Goal: Task Accomplishment & Management: Manage account settings

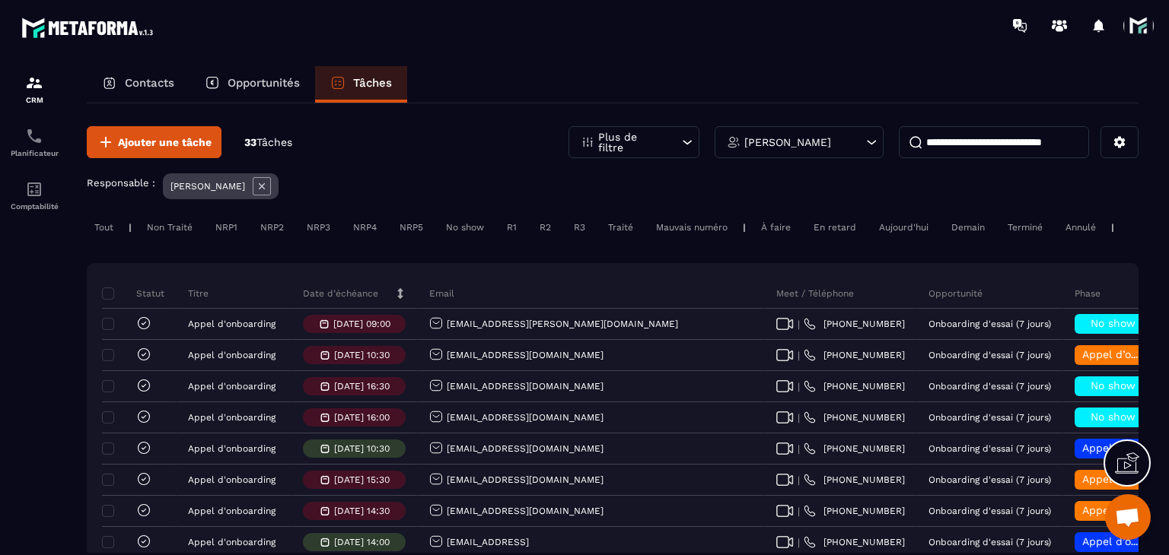
click at [314, 300] on p "Date d’échéance" at bounding box center [340, 294] width 75 height 12
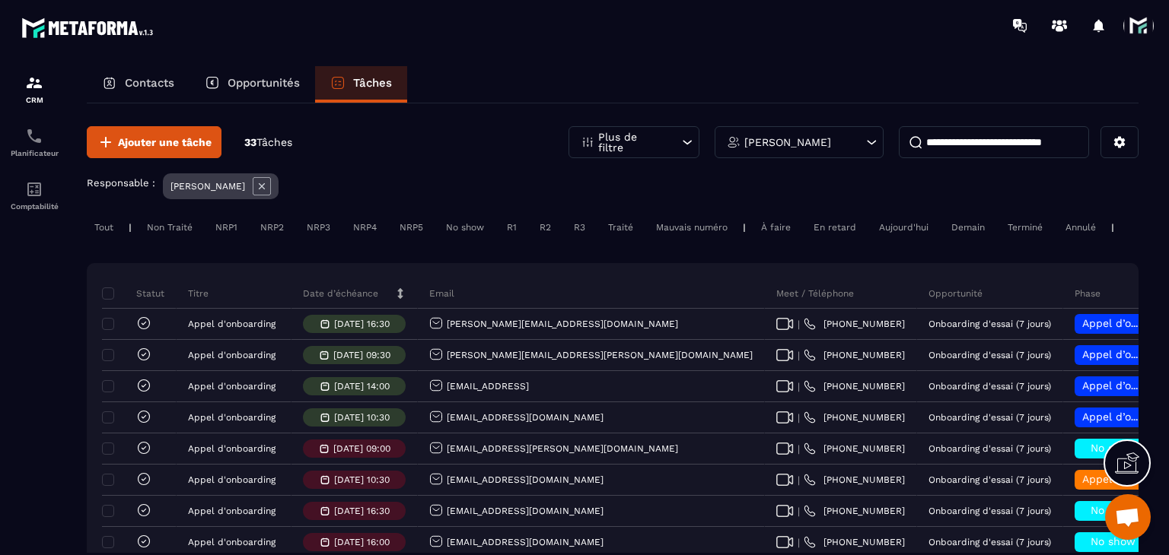
click at [341, 300] on p "Date d’échéance" at bounding box center [340, 294] width 75 height 12
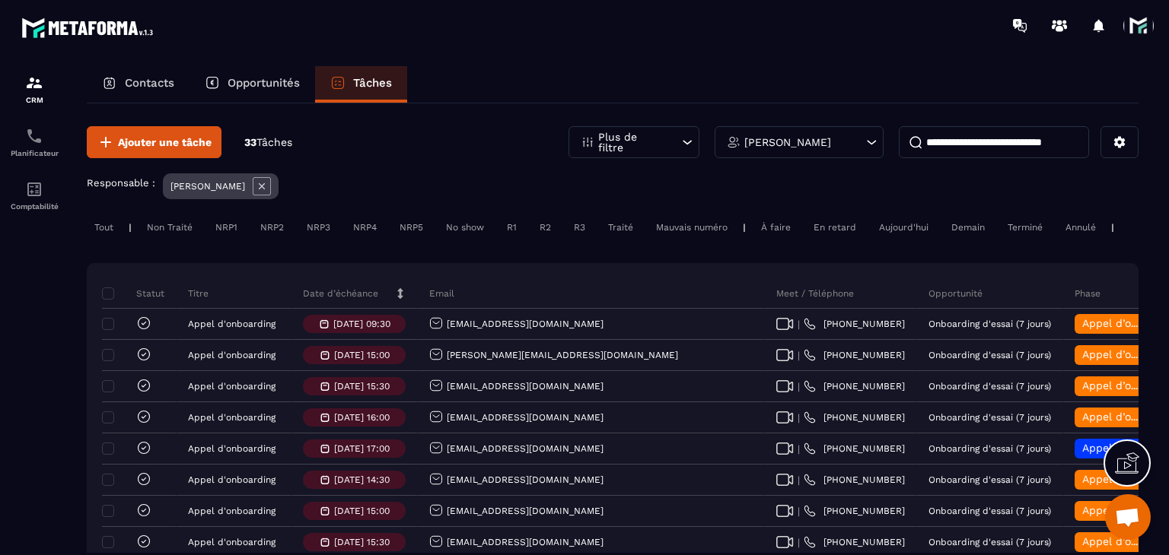
click at [562, 309] on div "Email" at bounding box center [591, 293] width 347 height 30
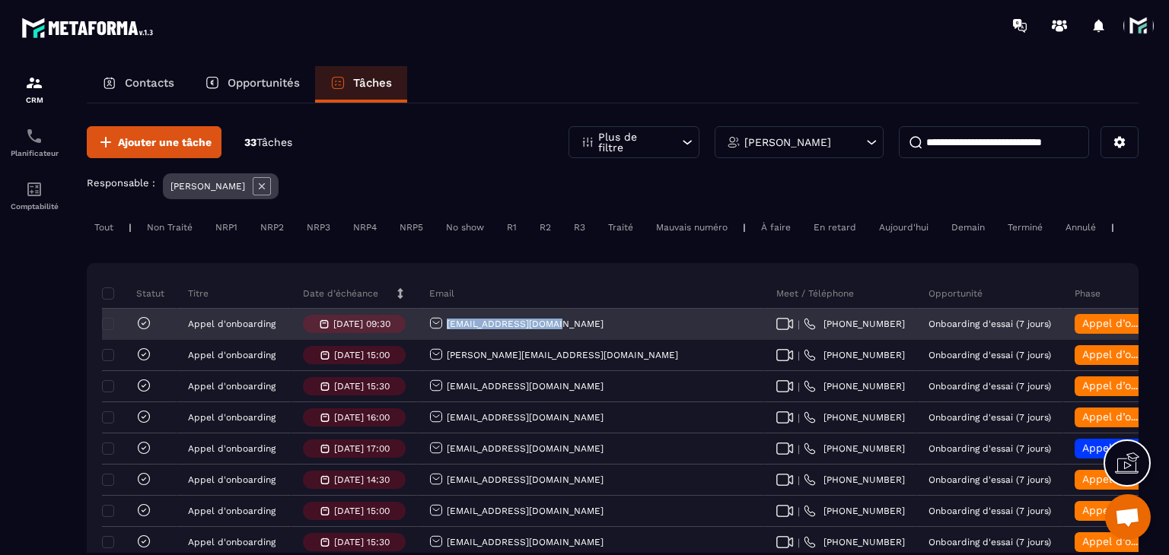
drag, startPoint x: 562, startPoint y: 326, endPoint x: 426, endPoint y: 342, distance: 136.3
click at [426, 340] on div "[EMAIL_ADDRESS][DOMAIN_NAME]" at bounding box center [591, 325] width 347 height 30
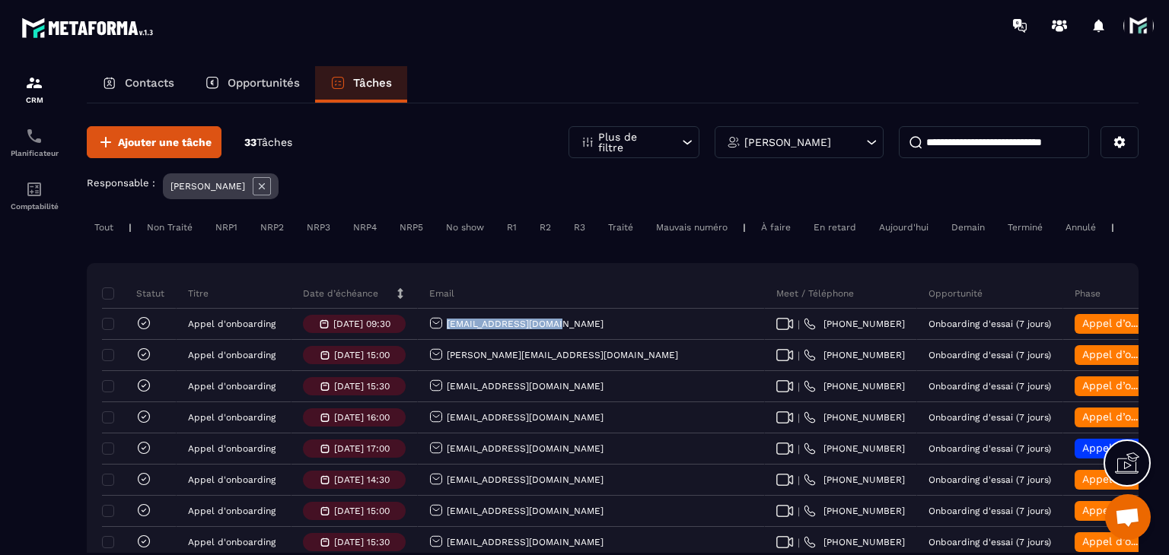
copy p "[EMAIL_ADDRESS][DOMAIN_NAME]"
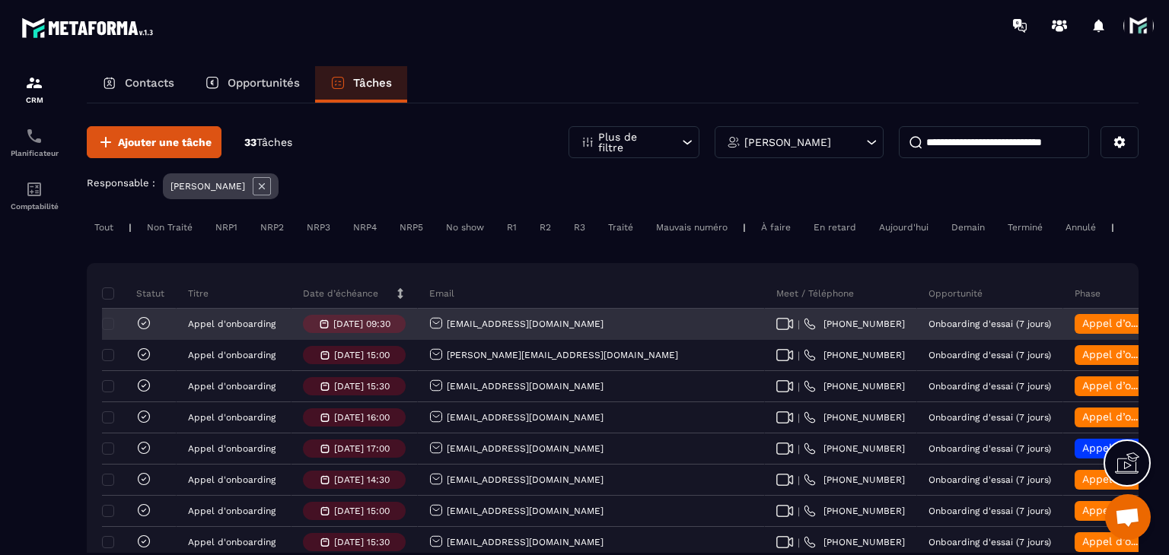
click at [1082, 329] on span "Appel d’onboarding terminée" at bounding box center [1158, 323] width 152 height 12
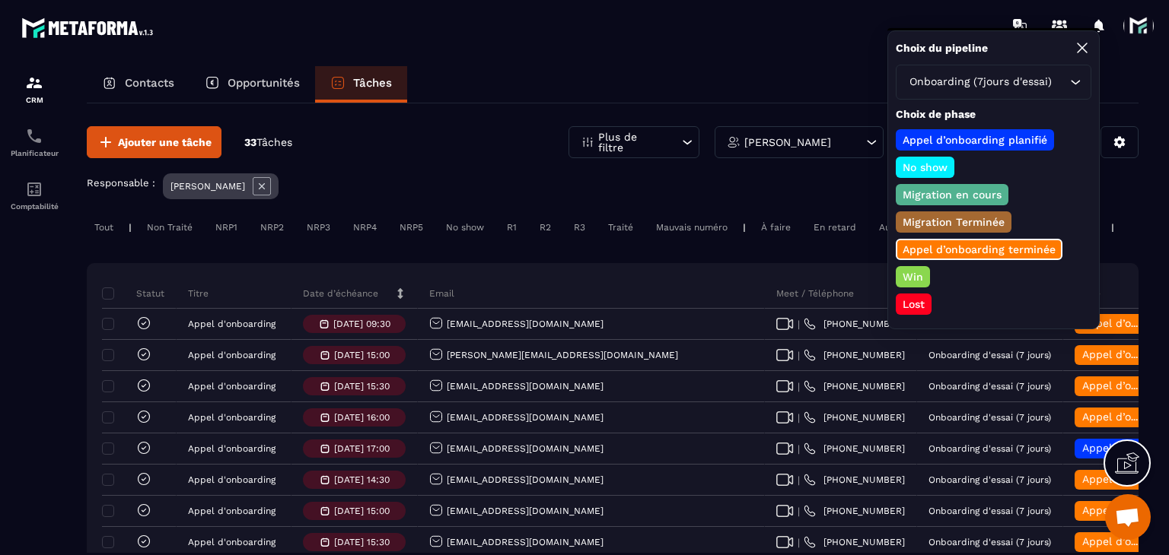
click at [913, 302] on p "Lost" at bounding box center [913, 304] width 27 height 15
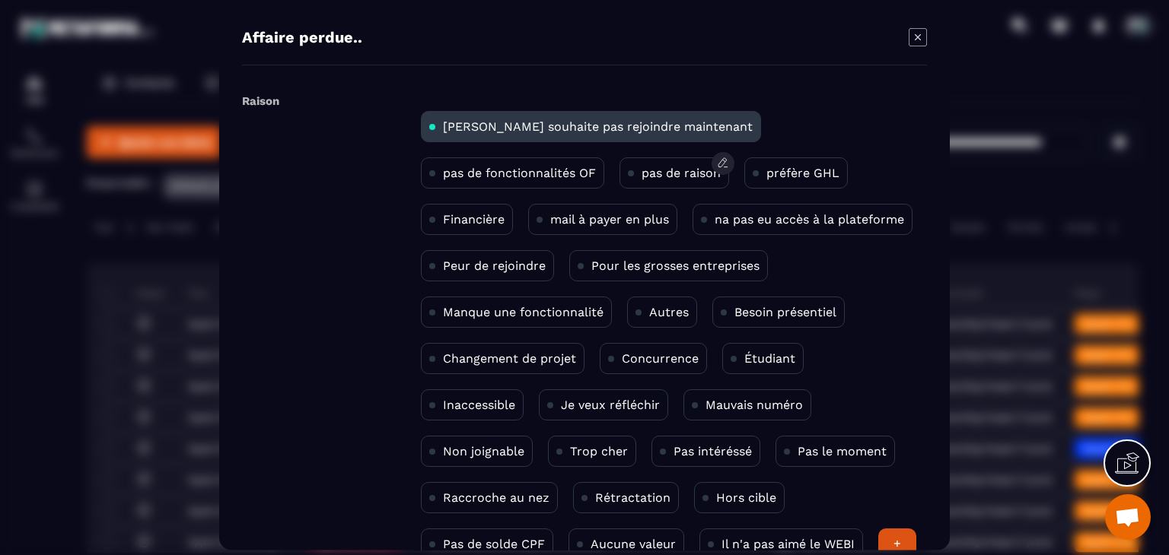
click at [619, 162] on div "pas de raison" at bounding box center [674, 173] width 110 height 31
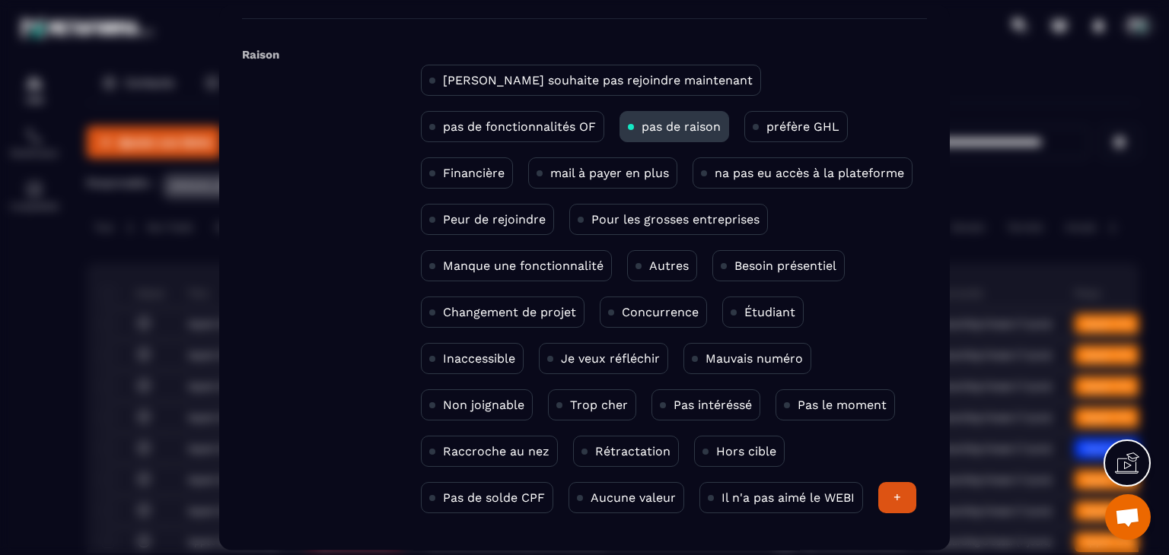
scroll to position [99, 0]
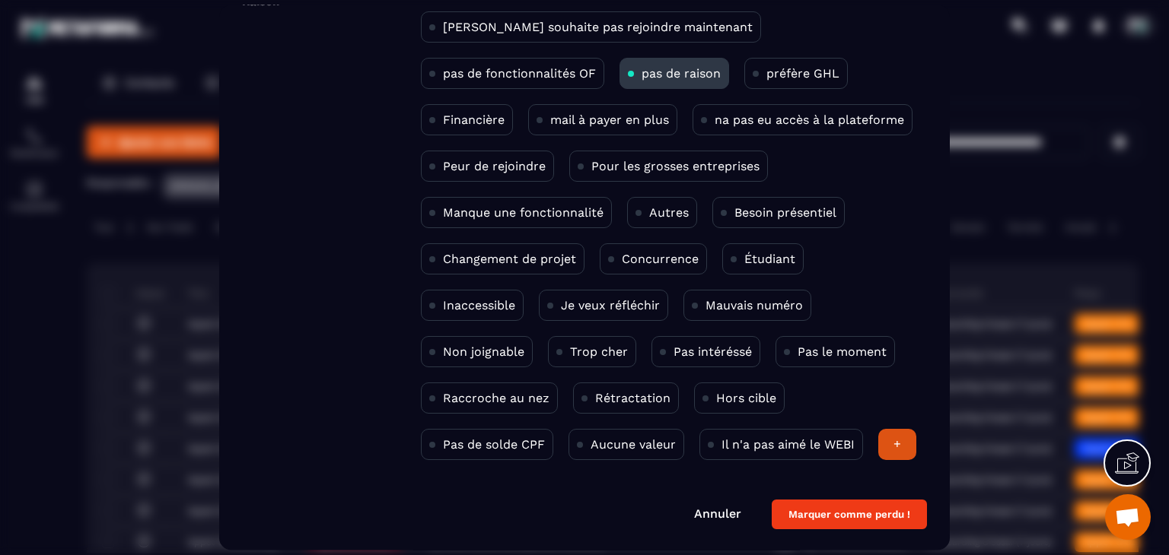
click at [826, 519] on button "Marquer comme perdu !" at bounding box center [849, 516] width 155 height 30
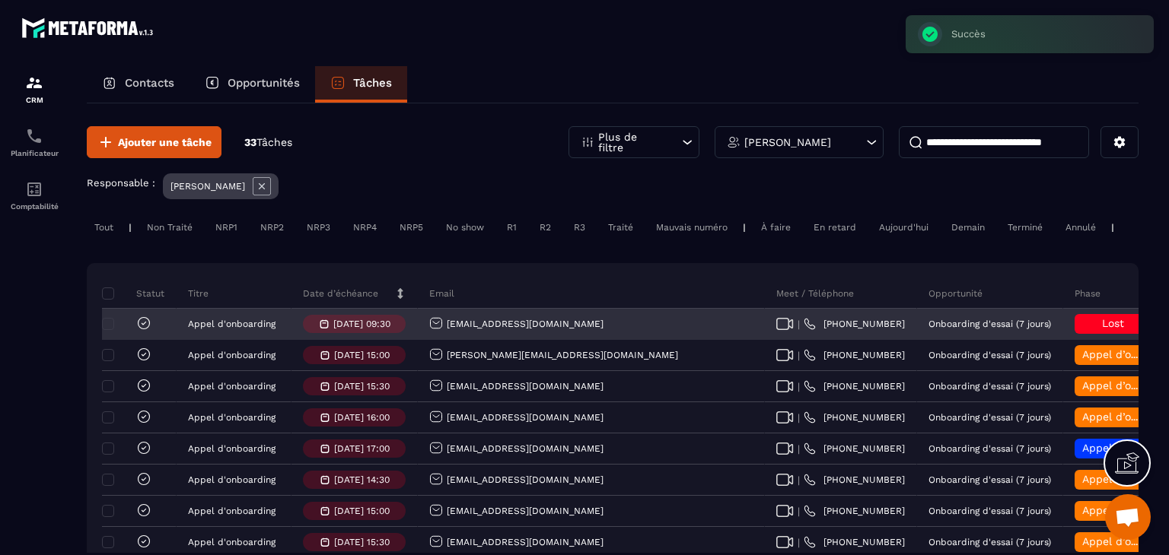
click at [138, 331] on icon at bounding box center [143, 323] width 15 height 15
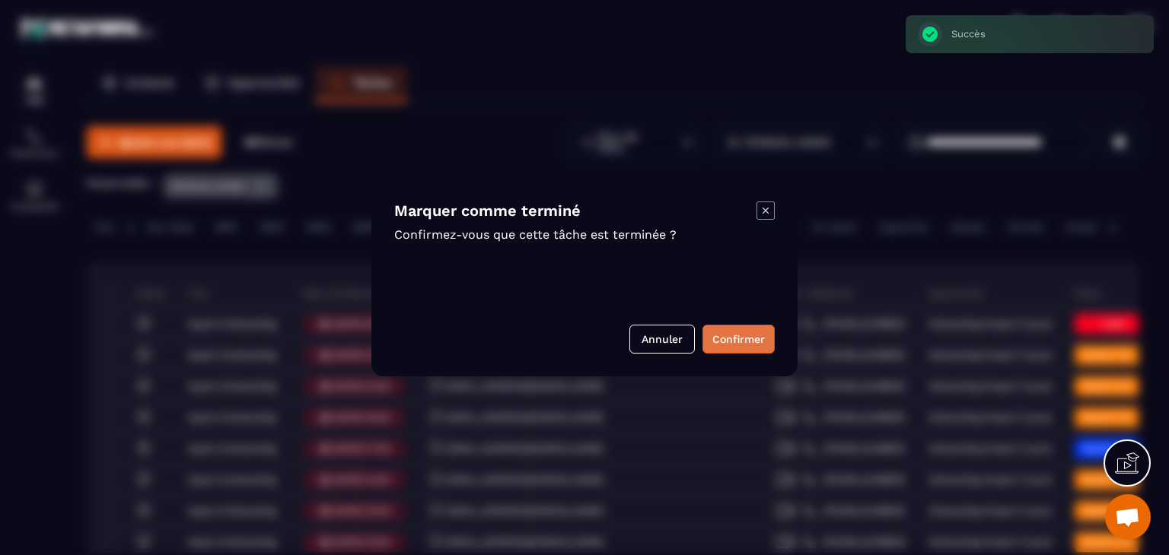
click at [724, 346] on button "Confirmer" at bounding box center [738, 339] width 72 height 29
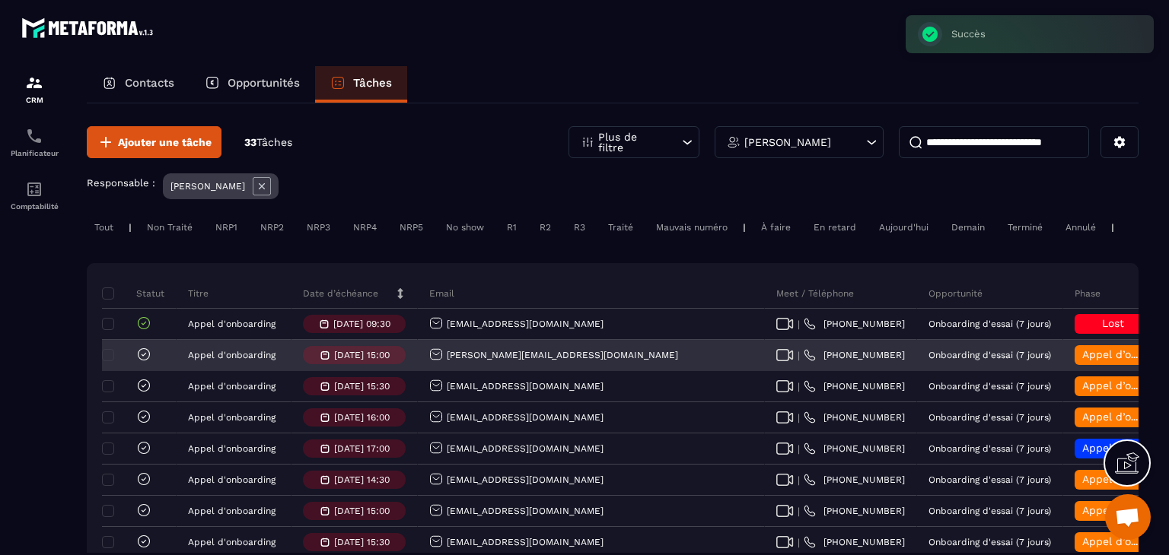
drag, startPoint x: 526, startPoint y: 379, endPoint x: 401, endPoint y: 379, distance: 124.8
click at [401, 371] on tr "[PERSON_NAME] d'onboarding [DATE] 15:00 [PERSON_NAME][EMAIL_ADDRESS][DOMAIN_NAM…" at bounding box center [943, 355] width 1682 height 31
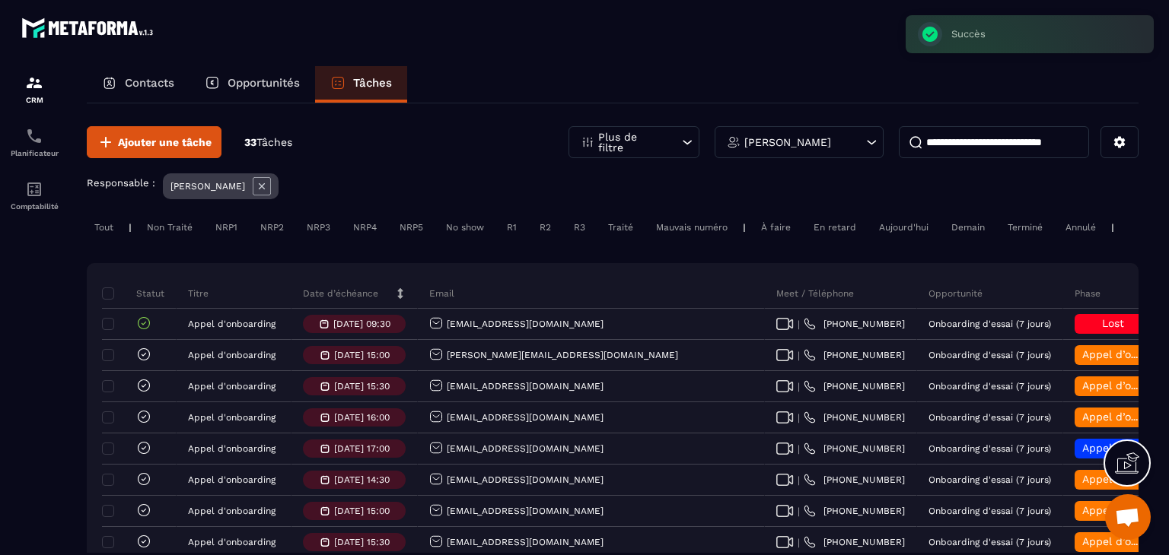
copy tr "[PERSON_NAME][EMAIL_ADDRESS][DOMAIN_NAME]"
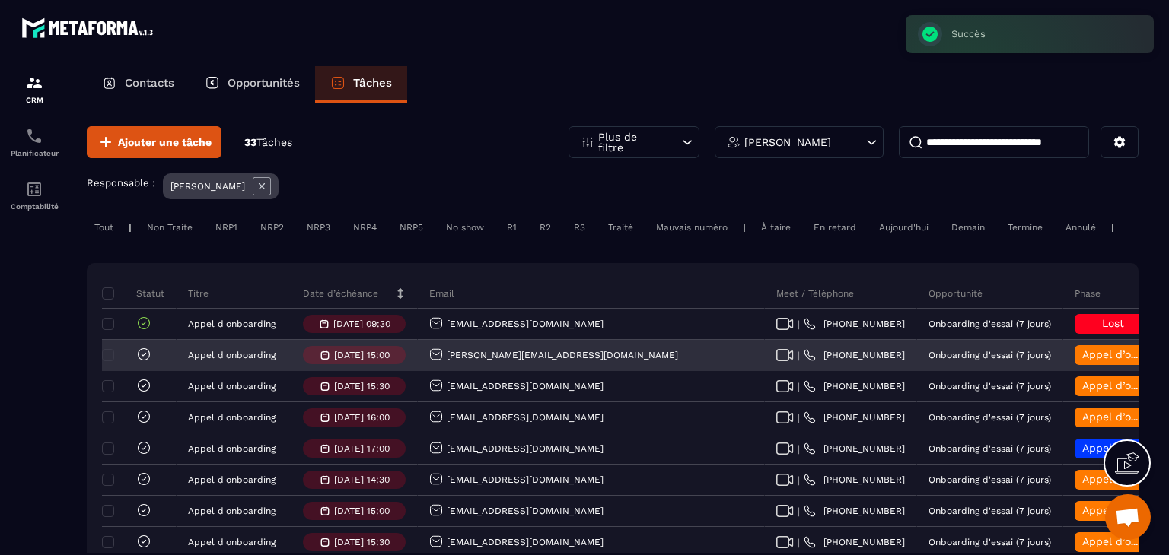
click at [1082, 361] on span "Appel d’onboarding terminée" at bounding box center [1158, 354] width 152 height 12
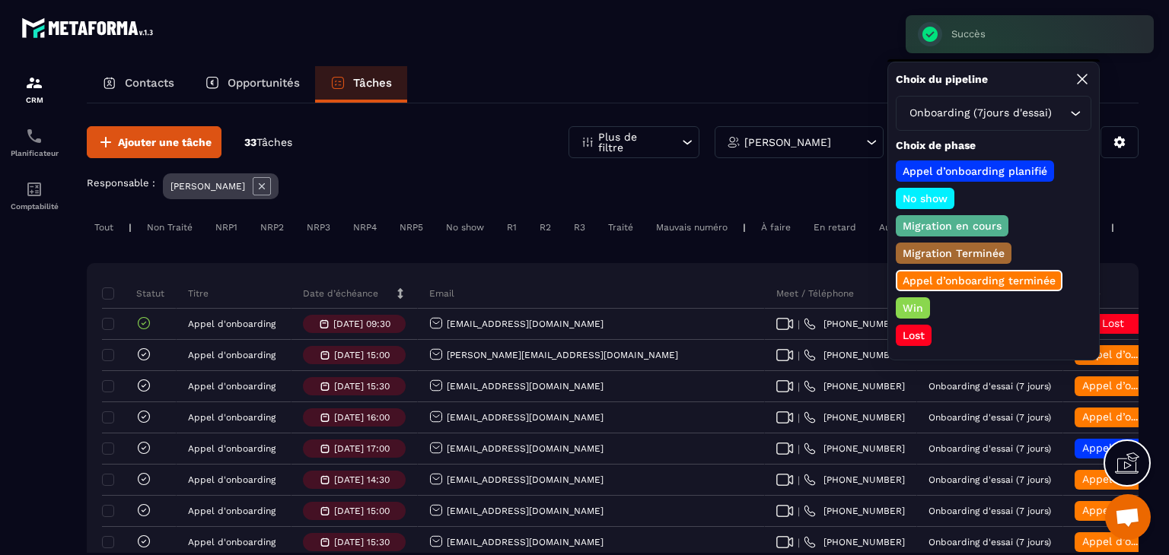
click at [910, 301] on p "Win" at bounding box center [912, 308] width 25 height 15
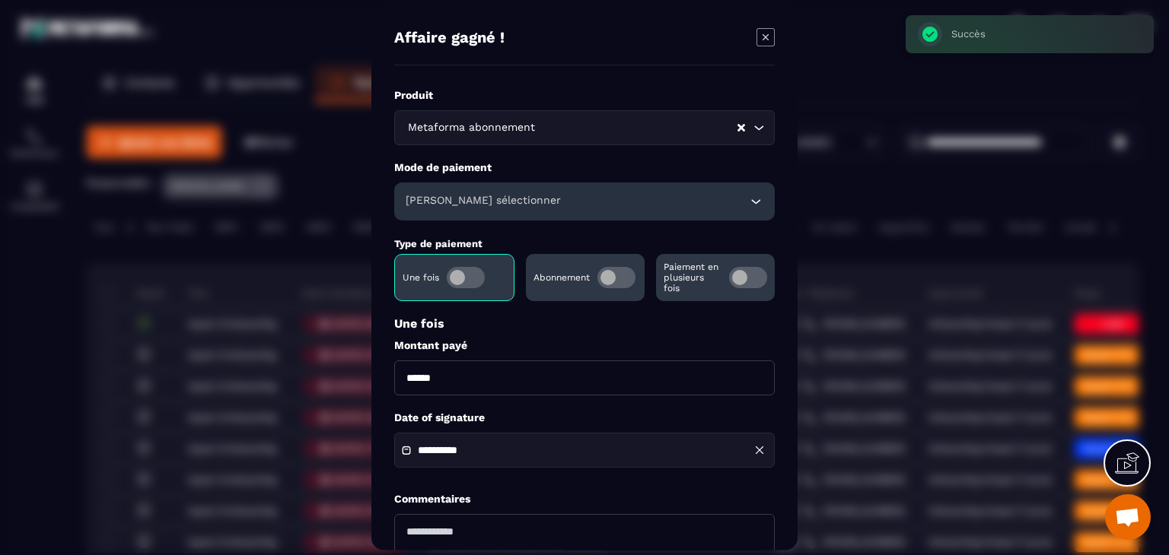
click at [613, 272] on span "Modal window" at bounding box center [616, 277] width 38 height 21
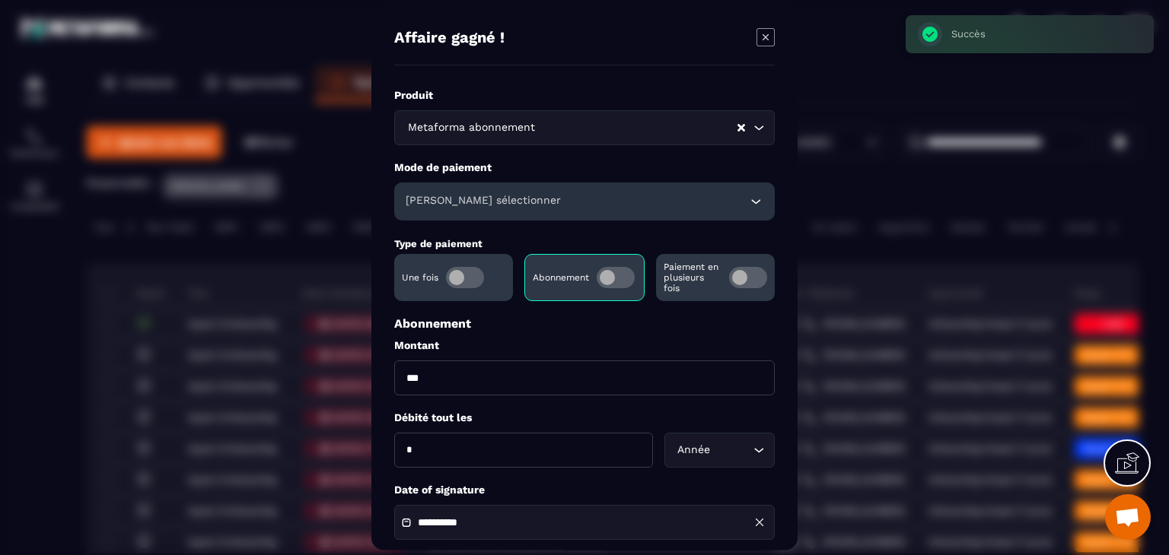
click at [508, 192] on div "[PERSON_NAME] sélectionner" at bounding box center [584, 202] width 380 height 38
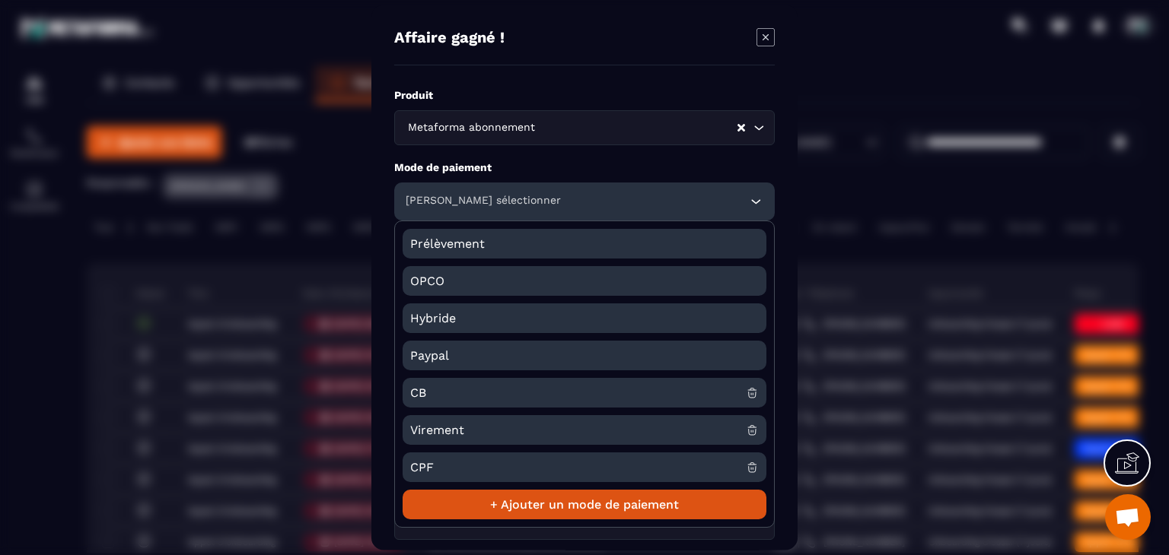
click at [420, 383] on span "CB" at bounding box center [578, 393] width 336 height 30
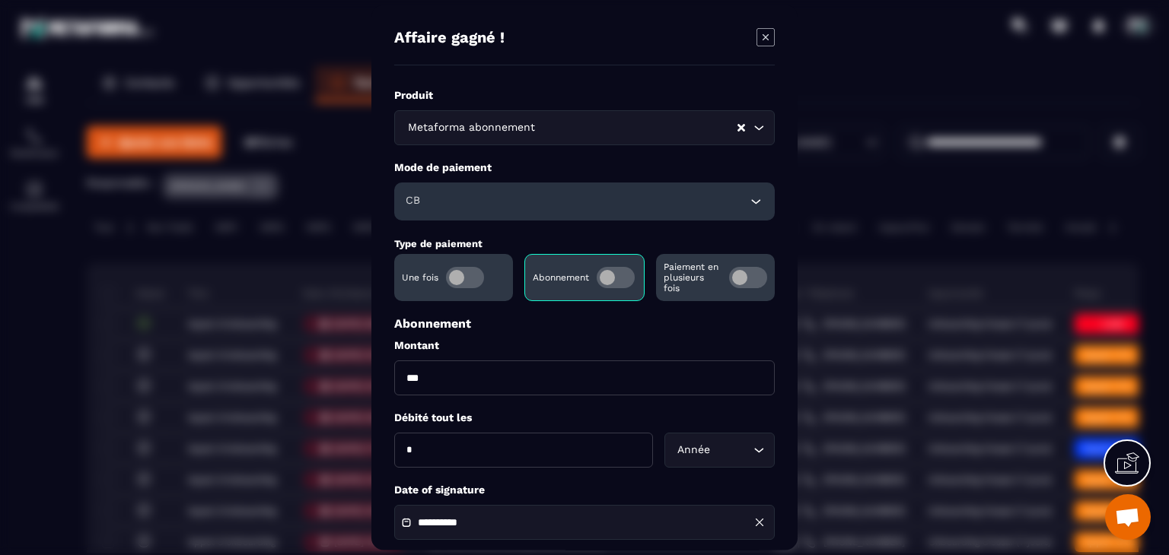
click at [440, 381] on input "***" at bounding box center [584, 378] width 380 height 35
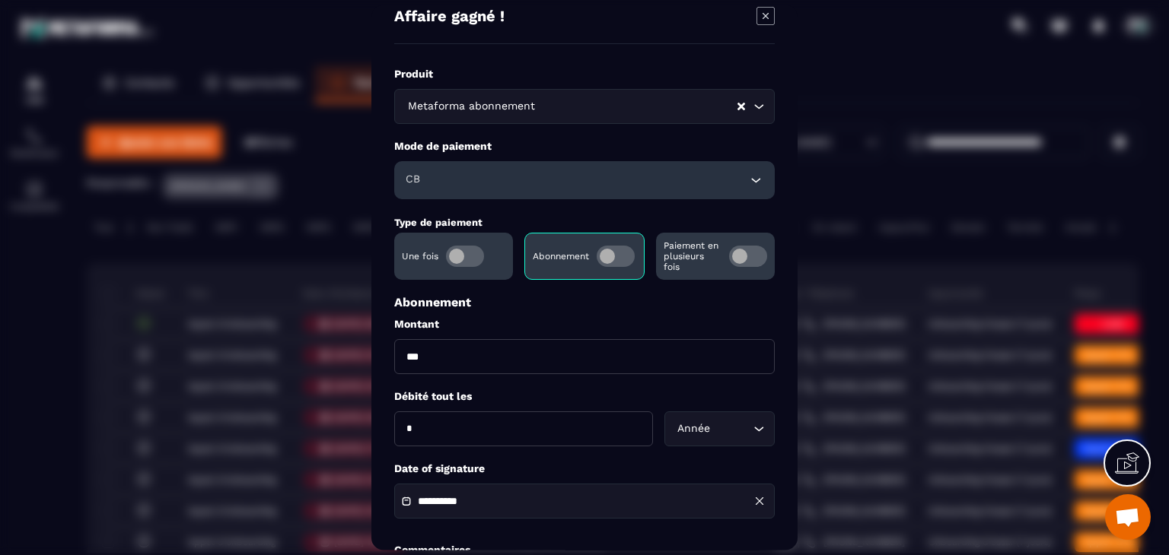
scroll to position [76, 0]
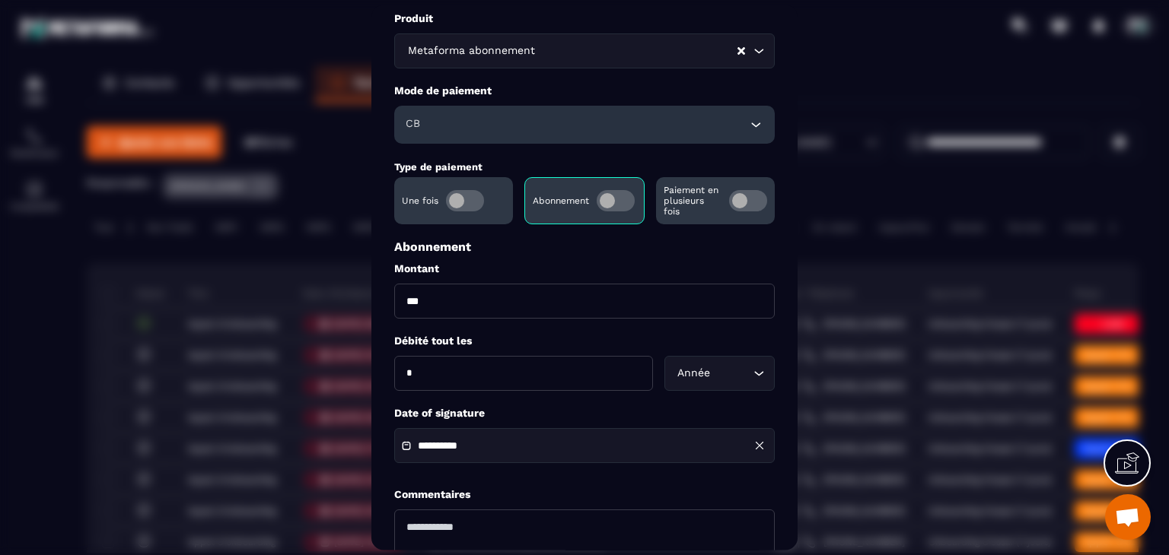
click at [488, 444] on input "**********" at bounding box center [471, 446] width 107 height 11
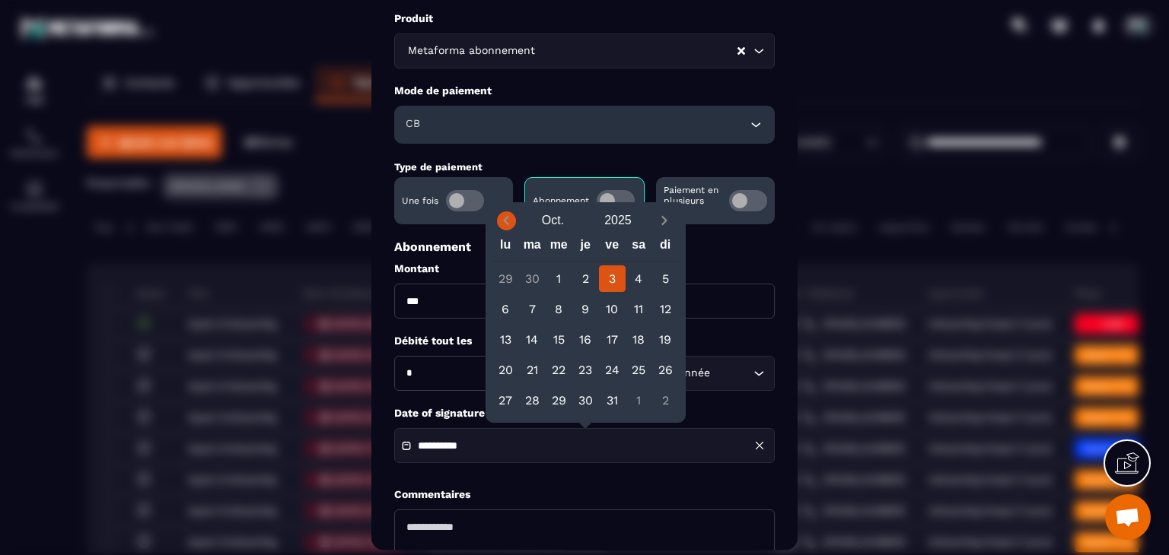
click at [504, 217] on icon "Previous month" at bounding box center [505, 220] width 15 height 15
click at [593, 339] on div "18" at bounding box center [585, 339] width 27 height 27
type input "**********"
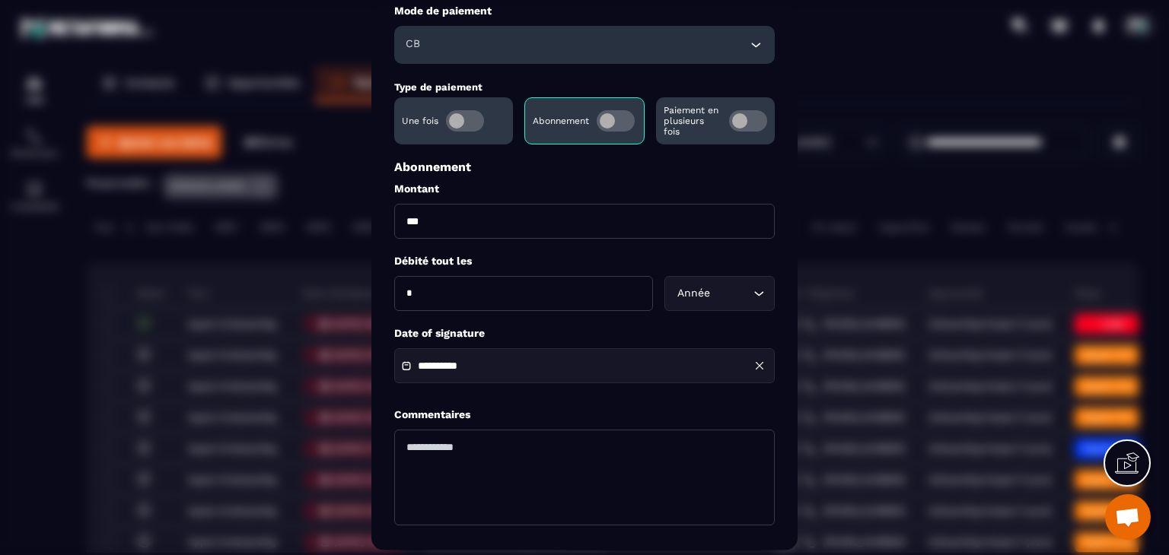
scroll to position [219, 0]
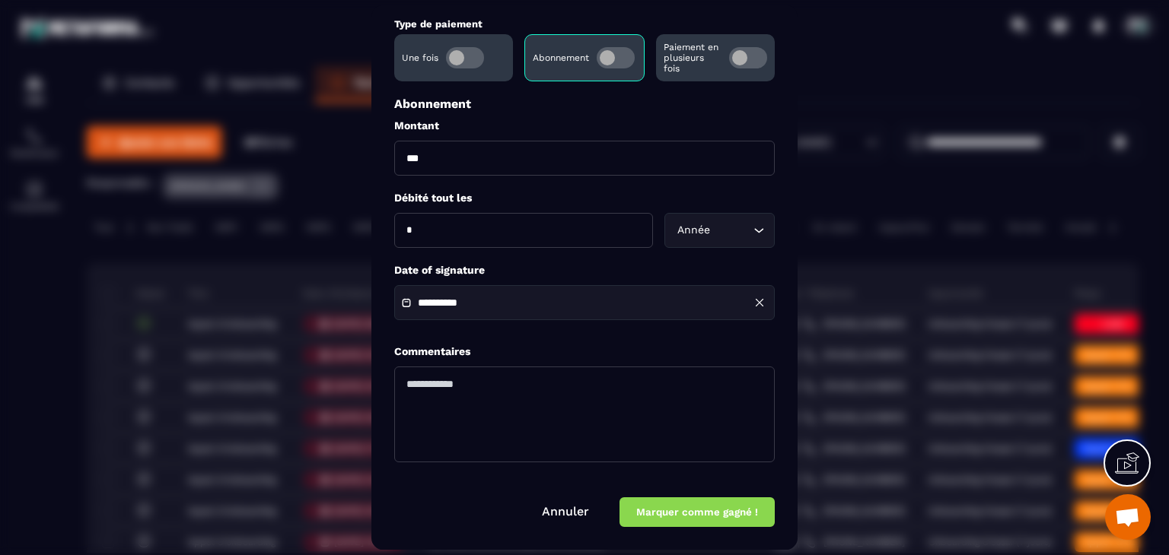
click at [657, 506] on button "Marquer comme gagné !" at bounding box center [696, 513] width 155 height 30
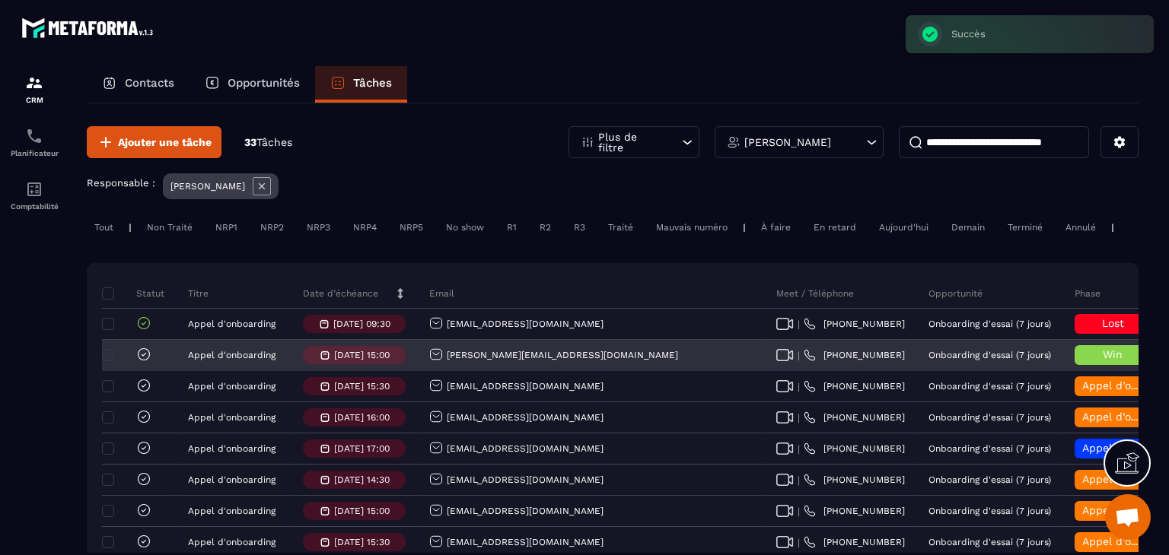
click at [147, 360] on icon at bounding box center [143, 354] width 15 height 15
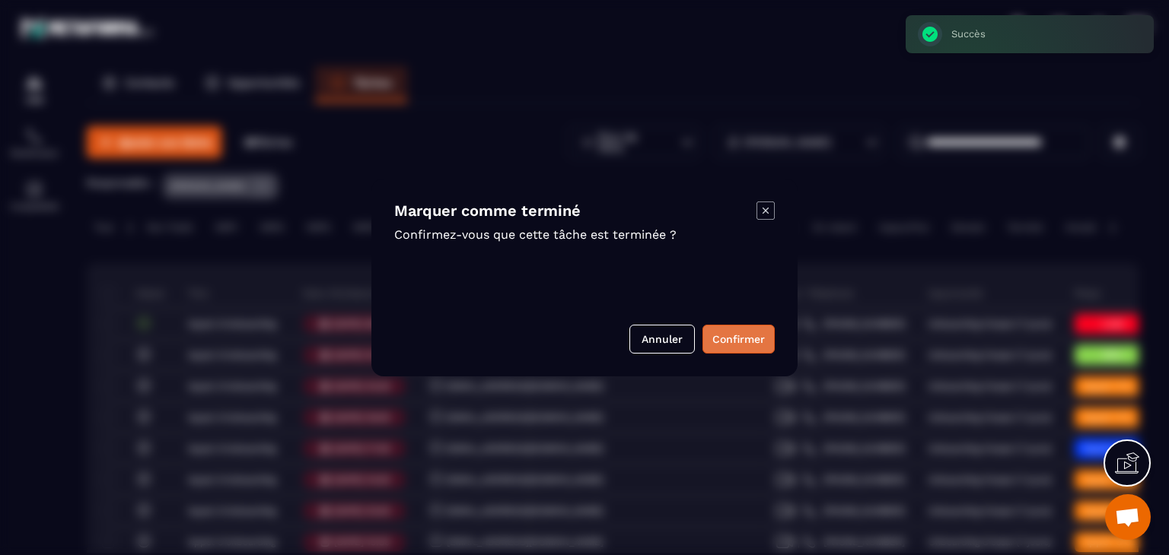
click at [711, 346] on button "Confirmer" at bounding box center [738, 339] width 72 height 29
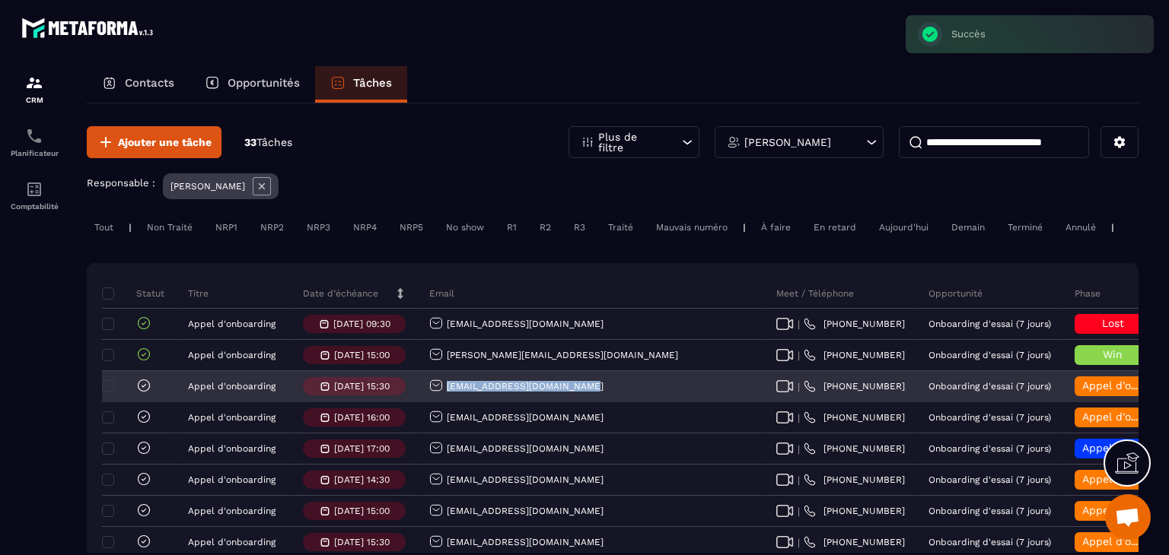
drag, startPoint x: 592, startPoint y: 399, endPoint x: 438, endPoint y: 388, distance: 154.1
click at [438, 388] on div "[EMAIL_ADDRESS][DOMAIN_NAME]" at bounding box center [591, 387] width 347 height 30
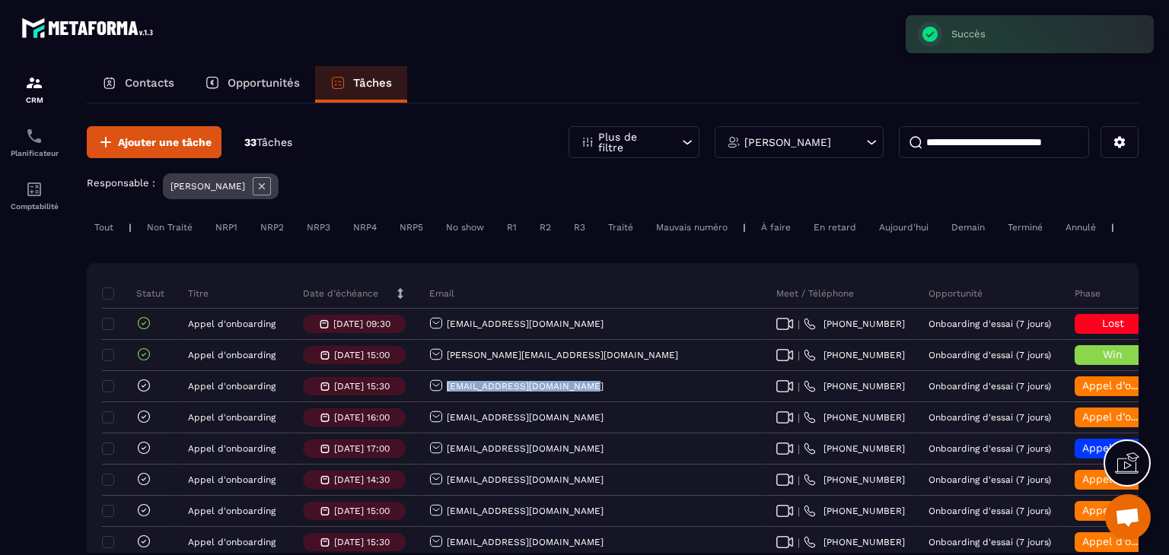
copy p "[EMAIL_ADDRESS][DOMAIN_NAME]"
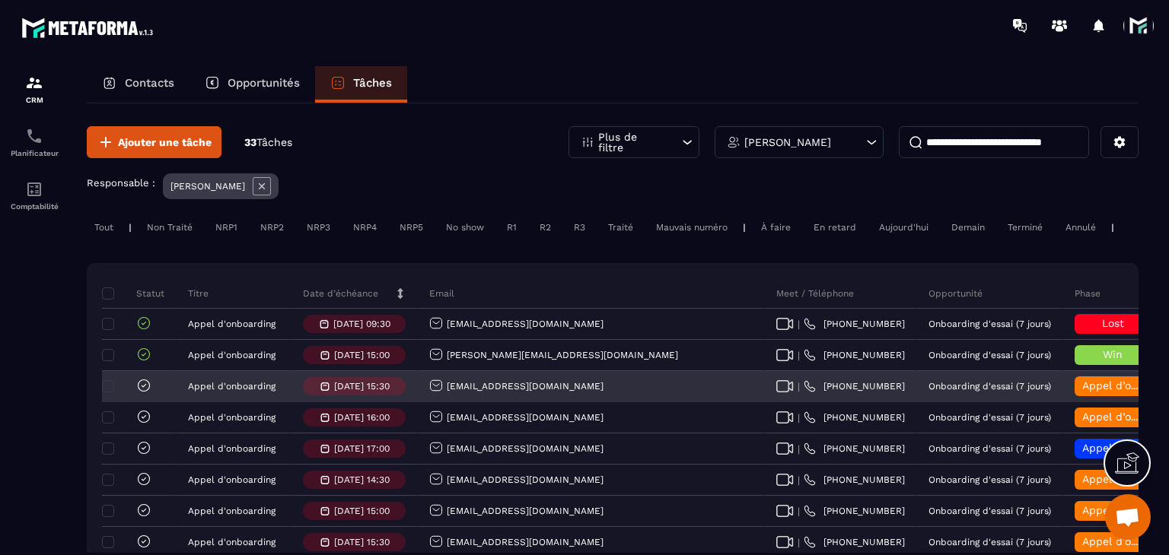
click at [1082, 392] on span "Appel d’onboarding terminée" at bounding box center [1158, 386] width 152 height 12
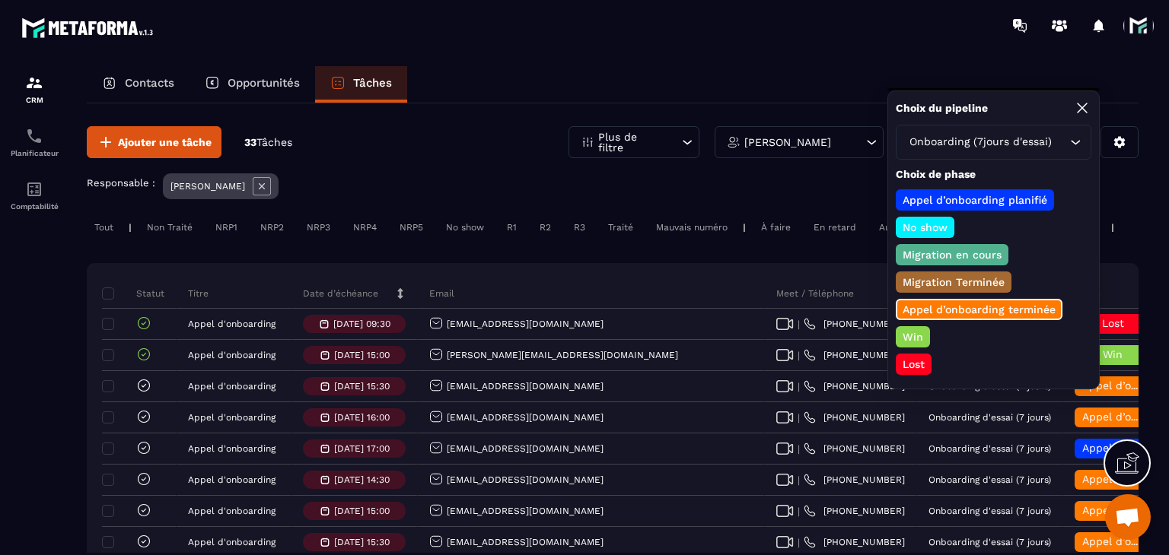
click at [905, 357] on p "Lost" at bounding box center [913, 364] width 27 height 15
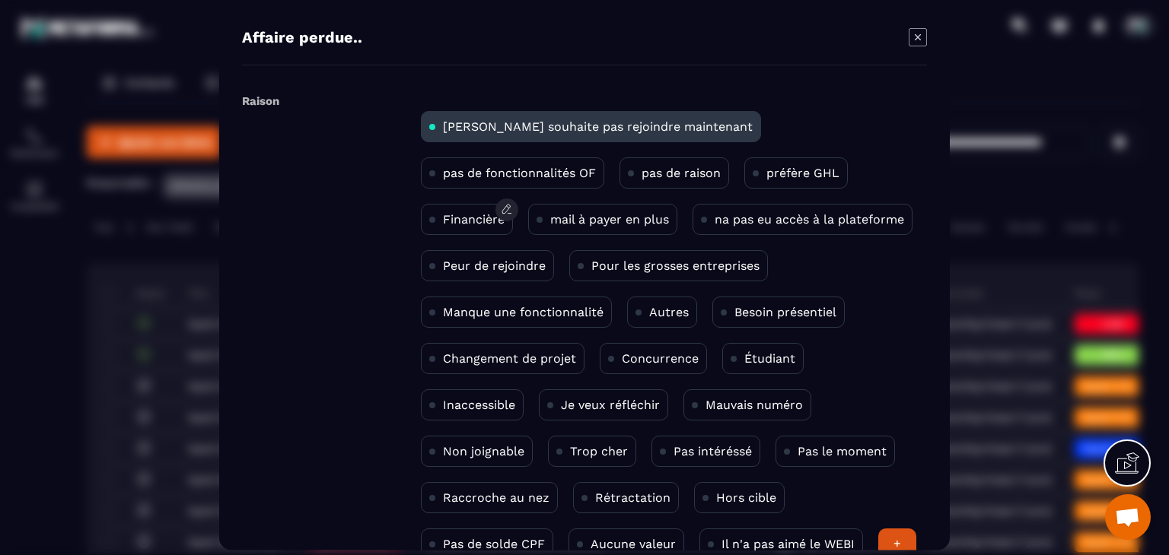
click at [504, 212] on p "Financière" at bounding box center [474, 219] width 62 height 14
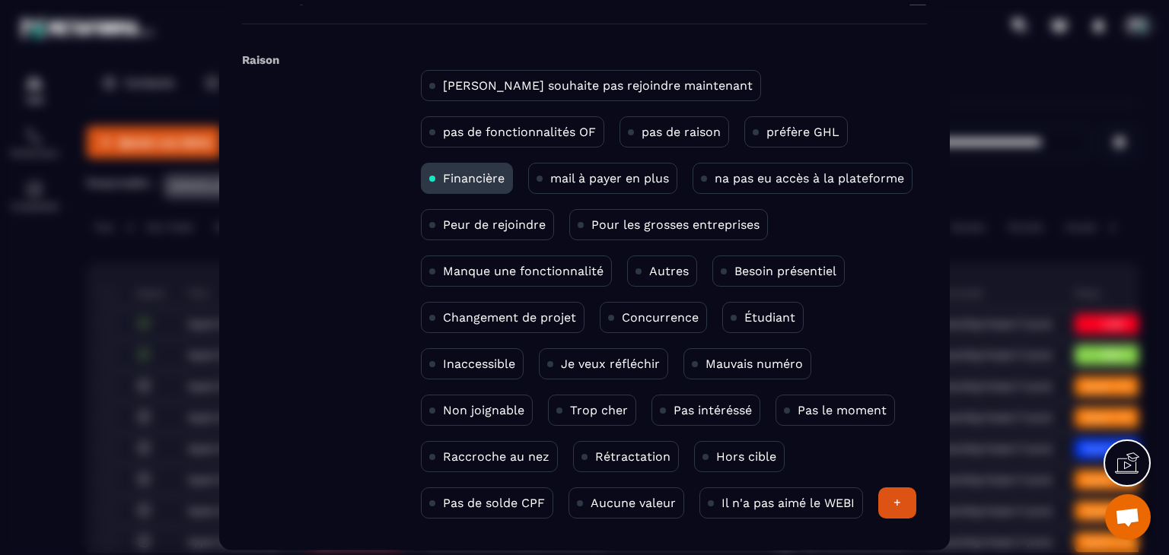
scroll to position [99, 0]
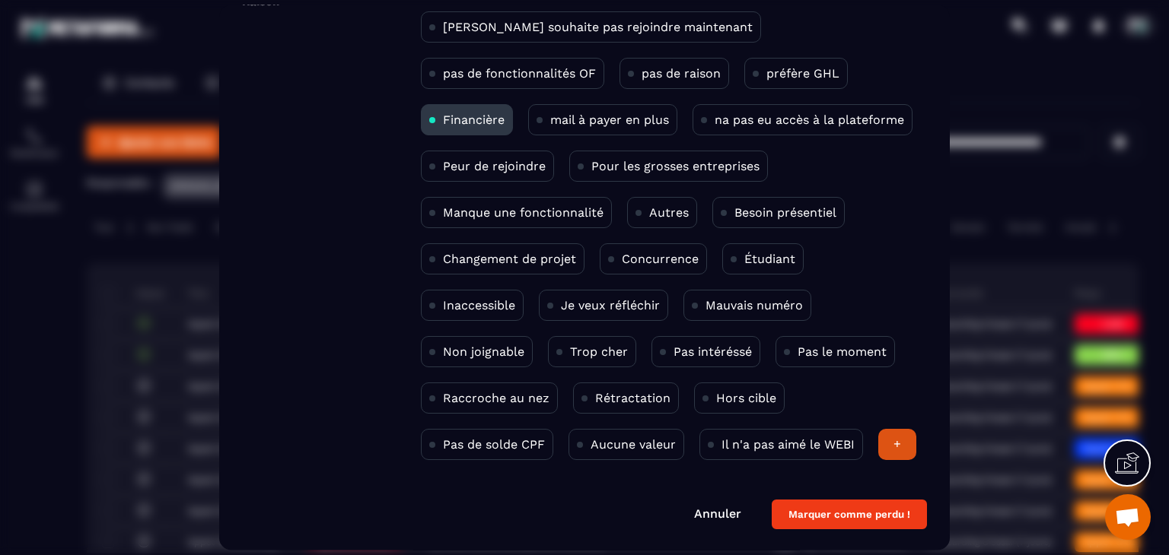
click at [877, 517] on button "Marquer comme perdu !" at bounding box center [849, 516] width 155 height 30
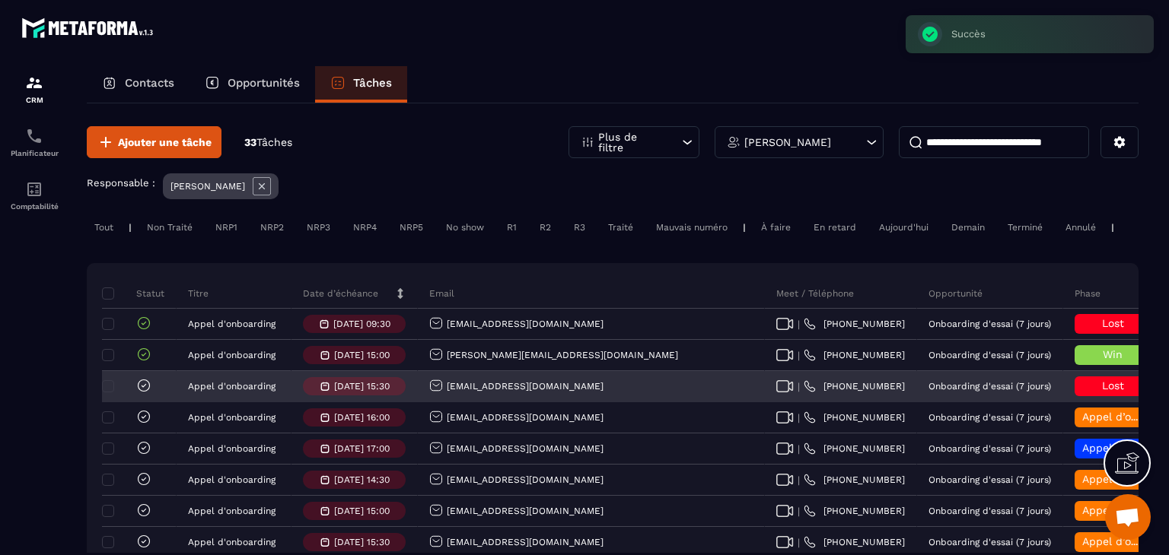
click at [136, 393] on icon at bounding box center [143, 385] width 15 height 15
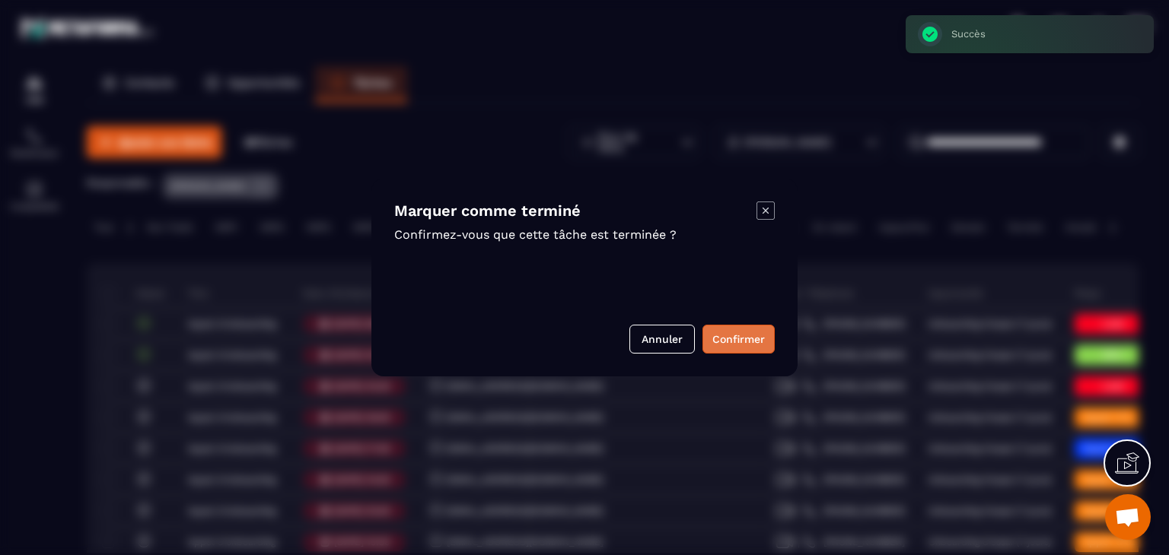
click at [712, 353] on button "Confirmer" at bounding box center [738, 339] width 72 height 29
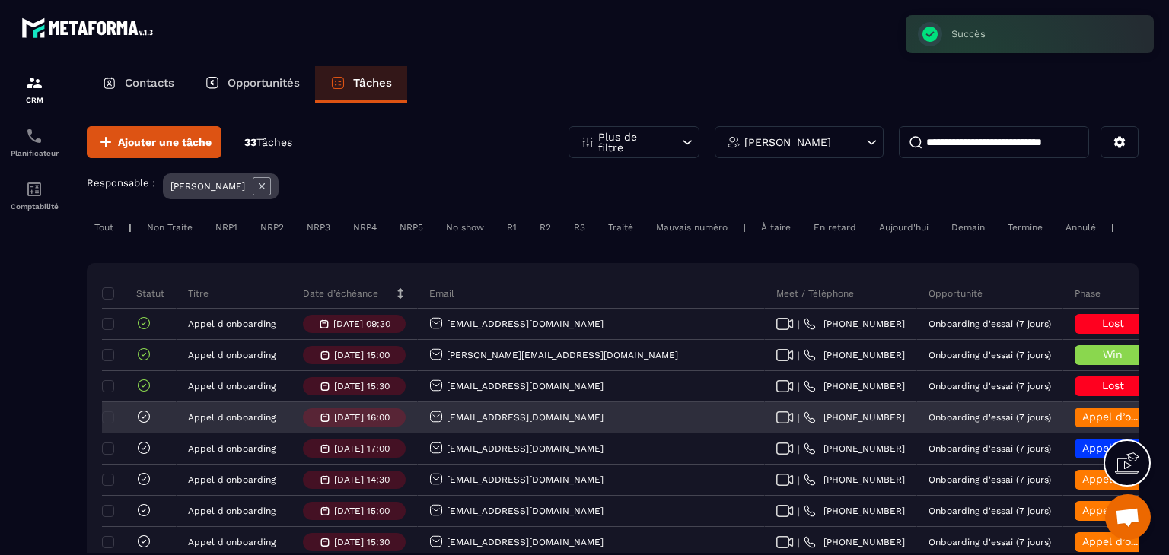
click at [1074, 428] on div "Appel d’onboarding terminée" at bounding box center [1112, 418] width 76 height 20
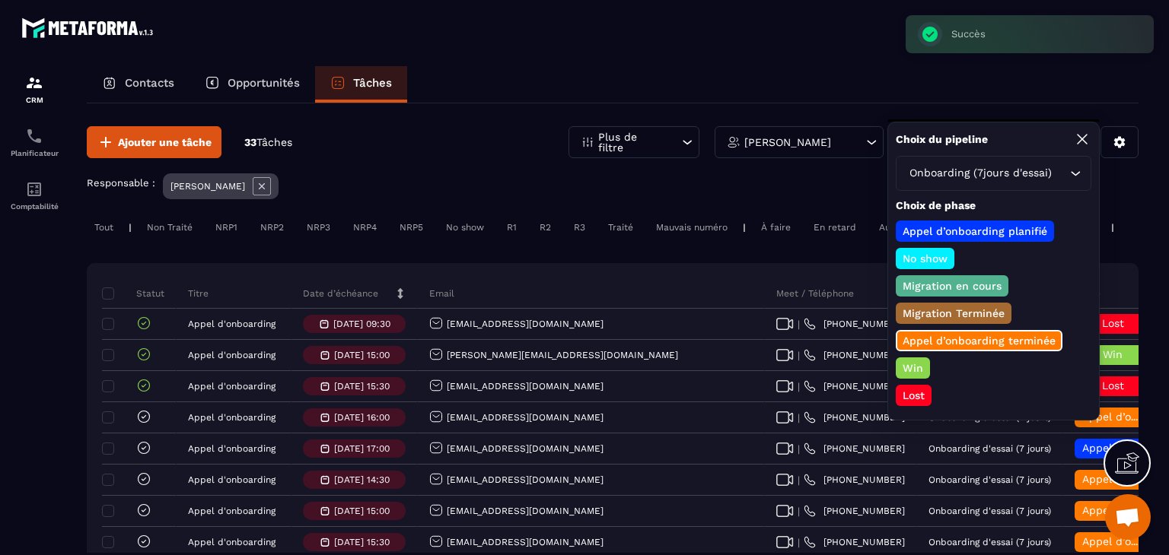
click at [919, 389] on p "Lost" at bounding box center [913, 395] width 27 height 15
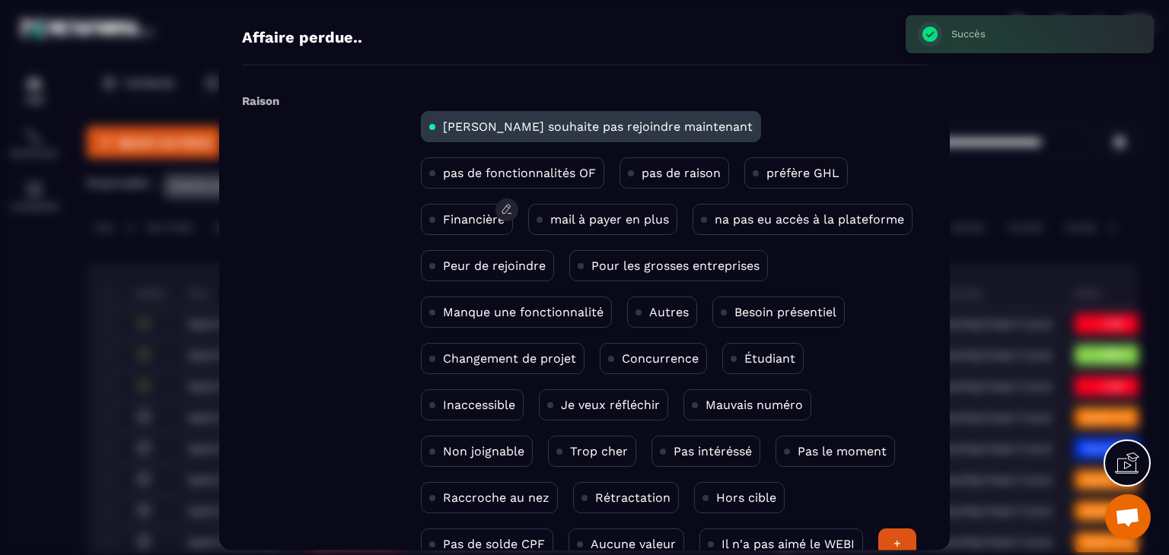
click at [504, 212] on p "Financière" at bounding box center [474, 219] width 62 height 14
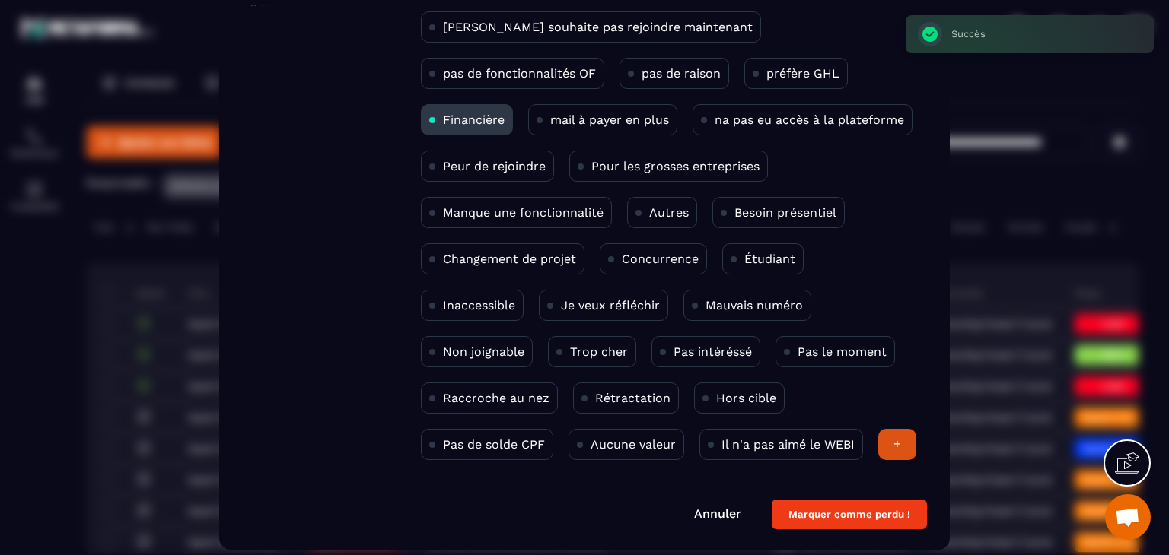
click at [823, 520] on button "Marquer comme perdu !" at bounding box center [849, 516] width 155 height 30
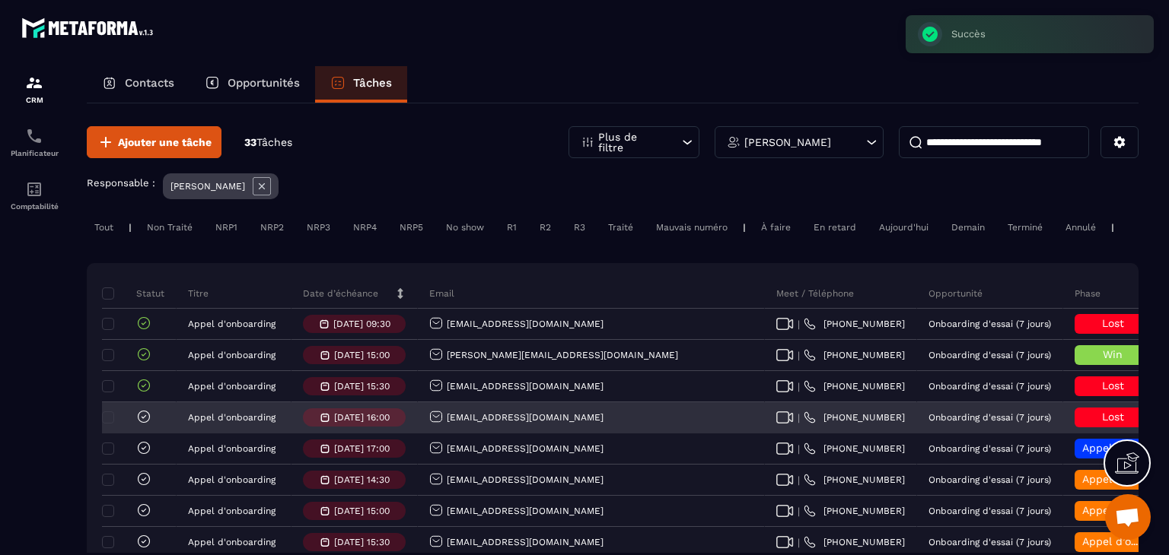
click at [143, 422] on icon at bounding box center [143, 416] width 11 height 11
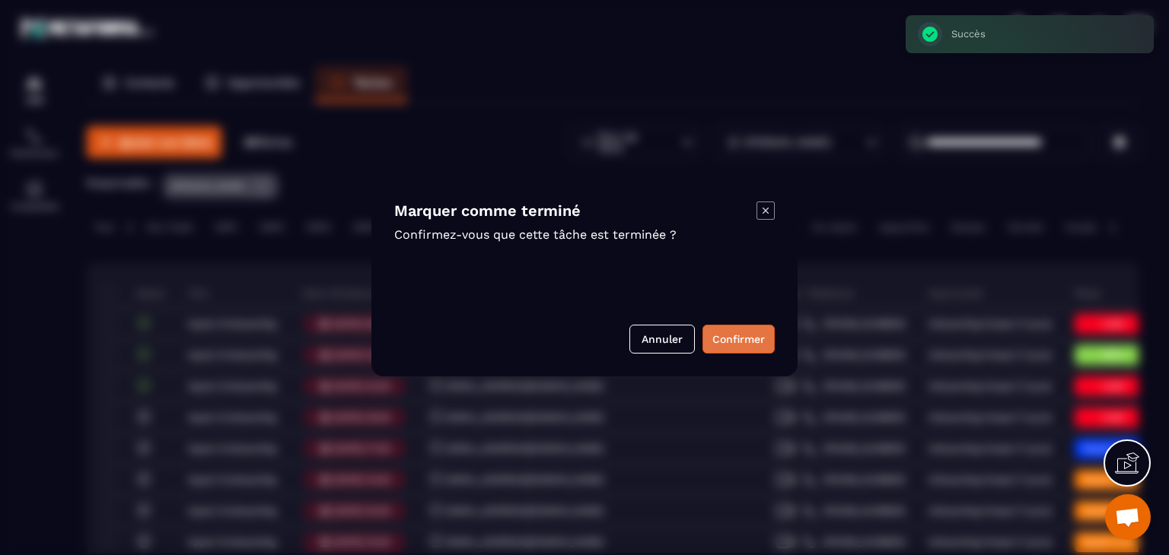
click at [709, 347] on button "Confirmer" at bounding box center [738, 339] width 72 height 29
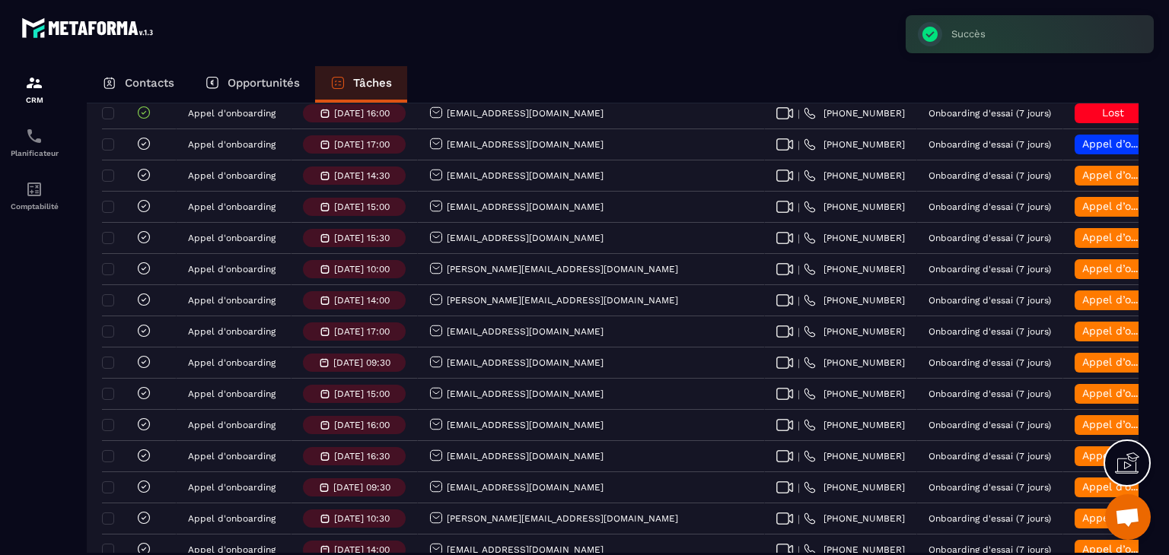
scroll to position [0, 0]
